Goal: Task Accomplishment & Management: Manage account settings

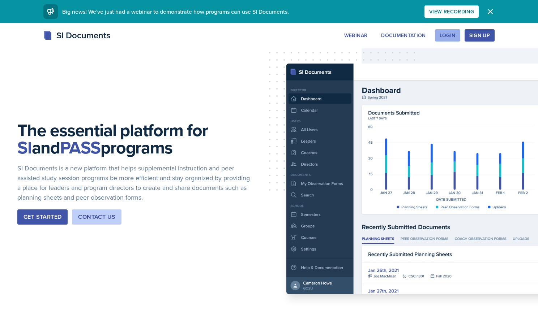
click at [450, 35] on div "Login" at bounding box center [448, 36] width 16 height 6
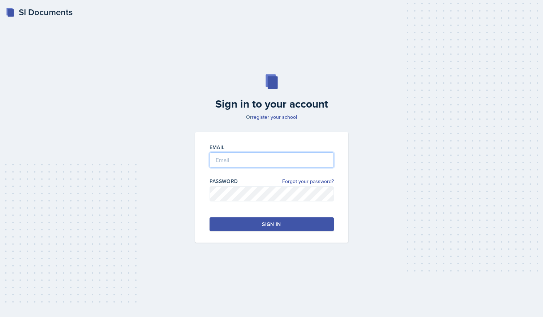
click at [218, 158] on input "email" at bounding box center [272, 160] width 124 height 15
click at [237, 226] on button "Sign in" at bounding box center [272, 225] width 124 height 14
click at [221, 160] on input "[EMAIL_ADDRESS][DOMAIN_NAME]" at bounding box center [272, 160] width 124 height 15
type input "[EMAIL_ADDRESS][DOMAIN_NAME]"
click at [267, 228] on div "Sign in" at bounding box center [271, 224] width 19 height 7
